Goal: Check status: Check status

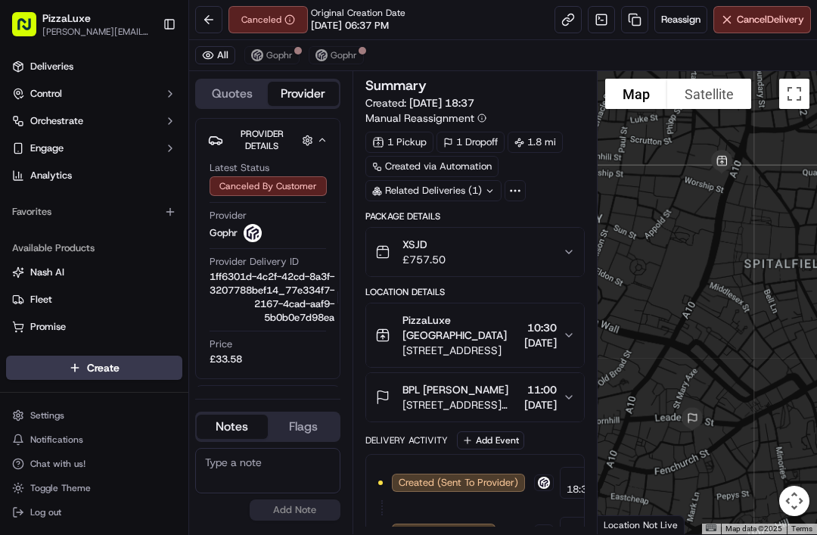
click at [53, 472] on button "Chat with us!" at bounding box center [94, 463] width 176 height 21
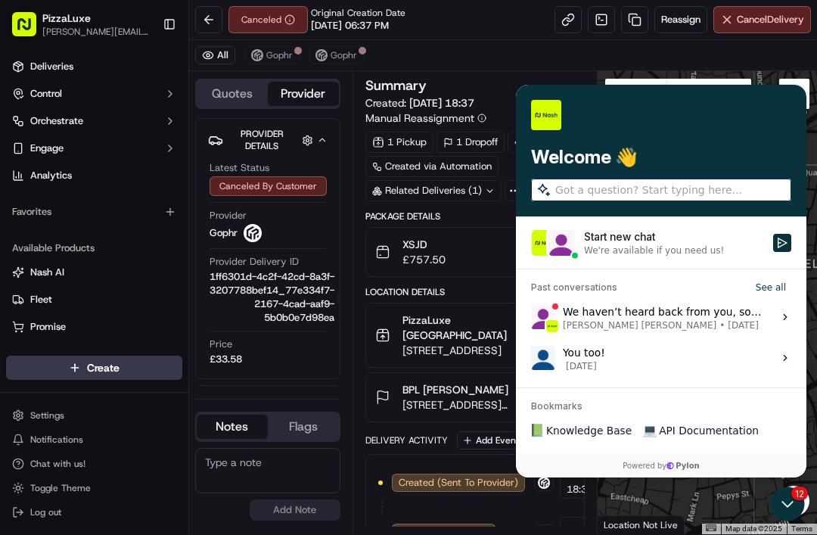
click at [748, 319] on span "[PERSON_NAME] [PERSON_NAME] • [DATE]" at bounding box center [663, 325] width 201 height 12
click at [531, 318] on button "View issue" at bounding box center [530, 317] width 1 height 1
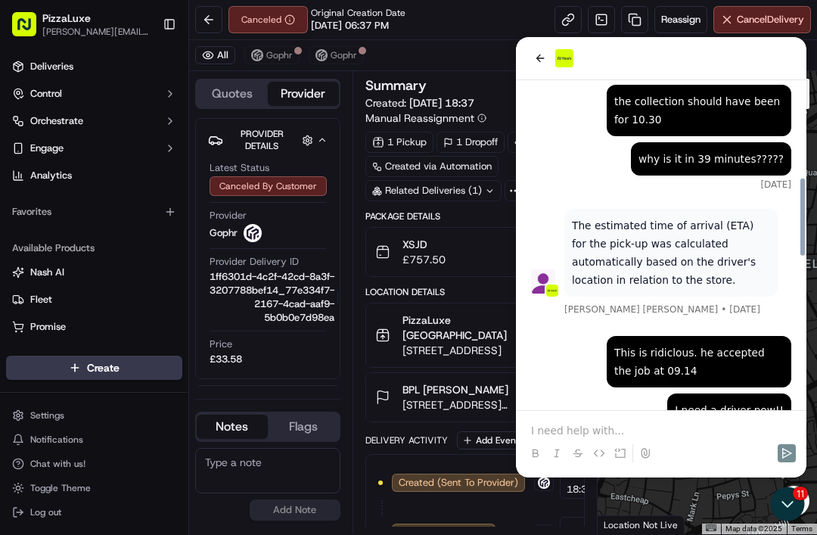
scroll to position [409, 0]
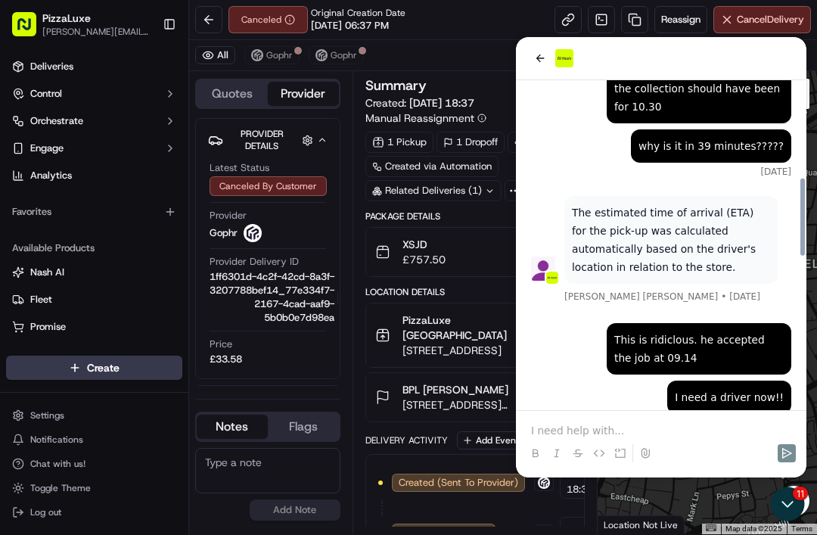
click at [549, 53] on button "back" at bounding box center [540, 58] width 18 height 18
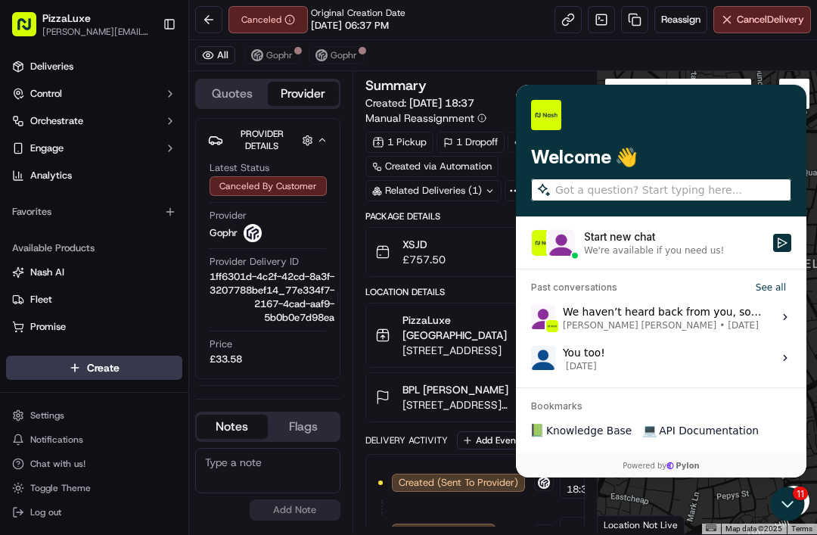
click at [785, 506] on icon "Open customer support" at bounding box center [788, 504] width 34 height 34
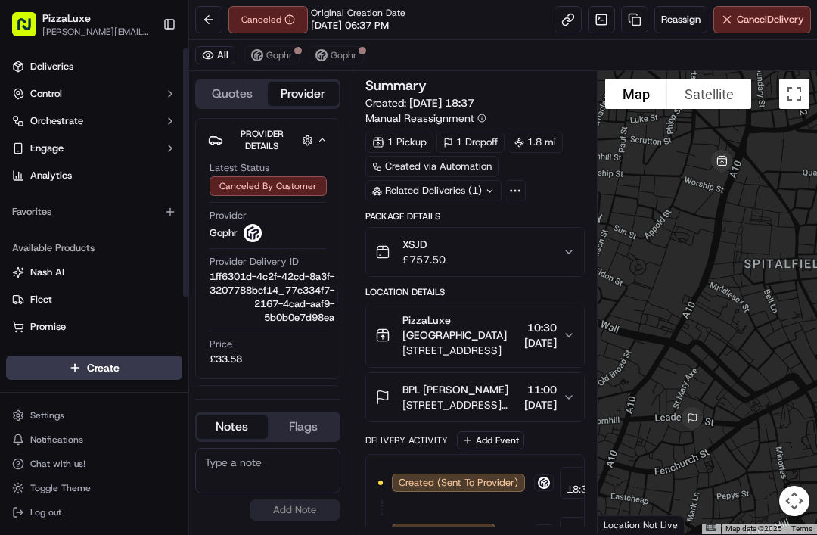
click at [117, 70] on link "Deliveries" at bounding box center [94, 66] width 176 height 24
